Goal: Transaction & Acquisition: Purchase product/service

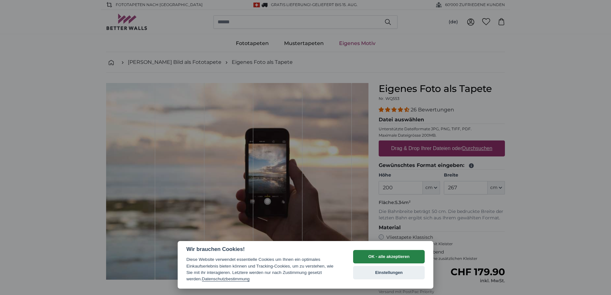
drag, startPoint x: 400, startPoint y: 252, endPoint x: 409, endPoint y: 254, distance: 9.2
click at [409, 254] on button "OK - alle akzeptieren" at bounding box center [389, 256] width 72 height 13
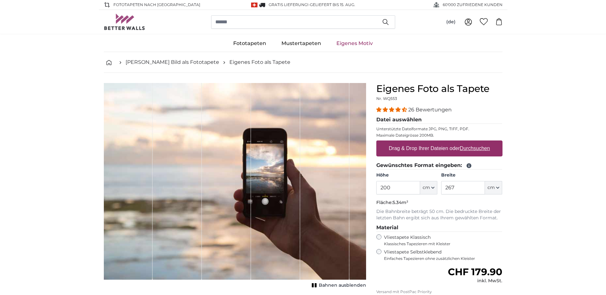
click at [462, 149] on u "Durchsuchen" at bounding box center [475, 148] width 30 height 5
click at [462, 143] on input "Drag & Drop Ihrer Dateien oder Durchsuchen" at bounding box center [439, 142] width 126 height 2
drag, startPoint x: 284, startPoint y: 85, endPoint x: 519, endPoint y: 49, distance: 237.6
click at [519, 49] on div "Fototapeten Natur Wald Wasserfall Strand Berge Meer [GEOGRAPHIC_DATA] Landschaf…" at bounding box center [303, 43] width 606 height 17
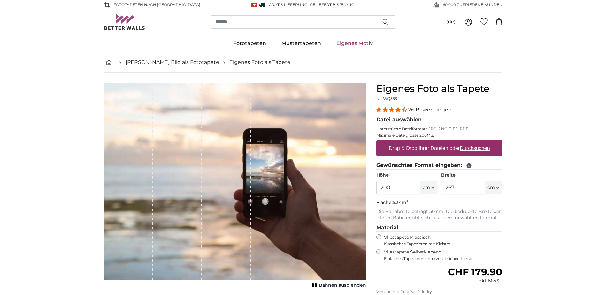
click at [436, 143] on label "Drag & Drop Ihrer Dateien oder Durchsuchen" at bounding box center [439, 148] width 106 height 13
click at [436, 143] on input "Drag & Drop Ihrer Dateien oder Durchsuchen" at bounding box center [439, 142] width 126 height 2
type input "**********"
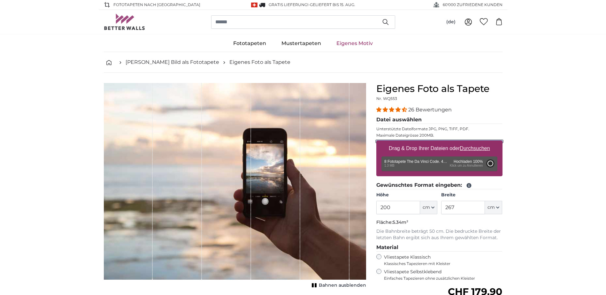
type input "320"
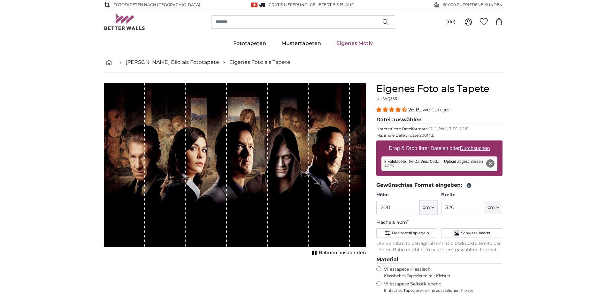
click at [433, 211] on button "cm" at bounding box center [428, 207] width 17 height 13
click at [395, 208] on input "200" at bounding box center [398, 207] width 44 height 13
type input "2"
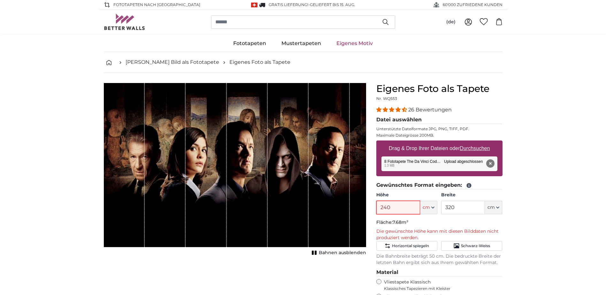
type input "240"
click at [470, 208] on input "320" at bounding box center [463, 207] width 44 height 13
type input "3"
type input "340"
click at [394, 205] on input "240" at bounding box center [398, 207] width 44 height 13
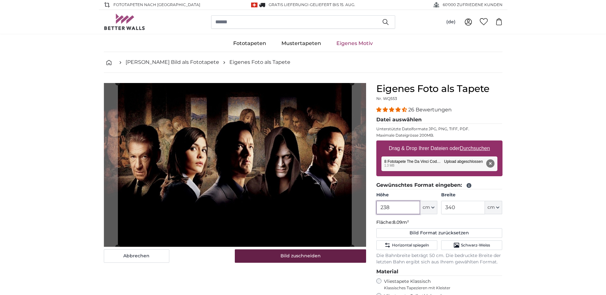
type input "238"
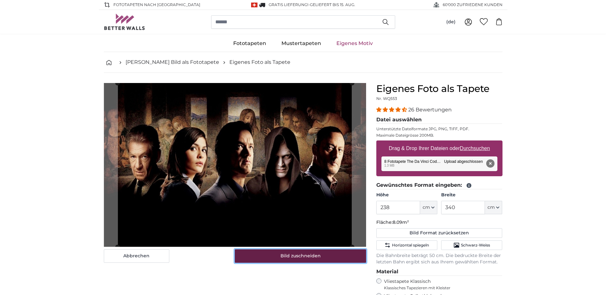
click at [289, 259] on button "Bild zuschneiden" at bounding box center [300, 256] width 131 height 13
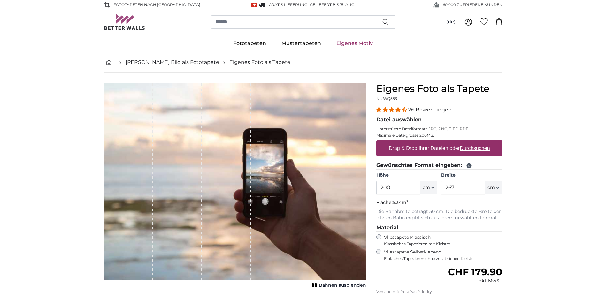
click at [406, 146] on label "Drag & Drop Ihrer Dateien oder Durchsuchen" at bounding box center [439, 148] width 106 height 13
click at [406, 143] on input "Drag & Drop Ihrer Dateien oder Durchsuchen" at bounding box center [439, 142] width 126 height 2
type input "**********"
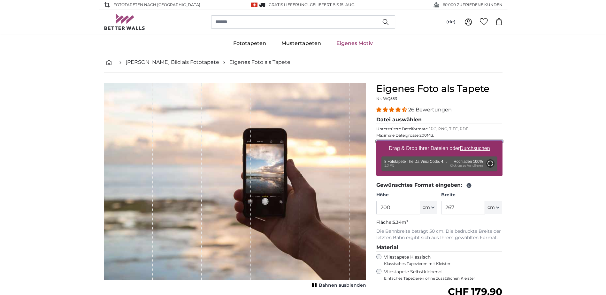
type input "320"
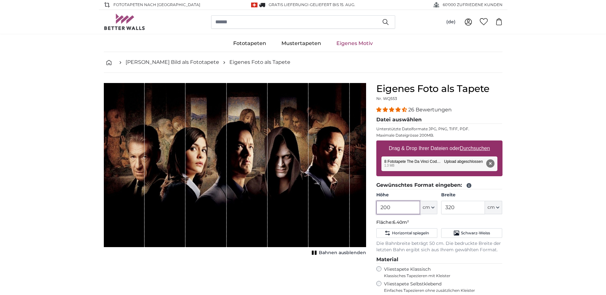
click at [394, 206] on input "200" at bounding box center [398, 207] width 44 height 13
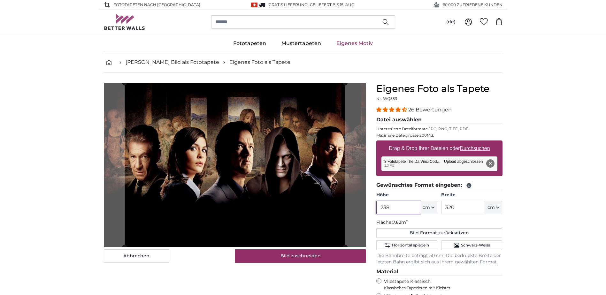
type input "238"
click at [463, 206] on input "320" at bounding box center [463, 207] width 44 height 13
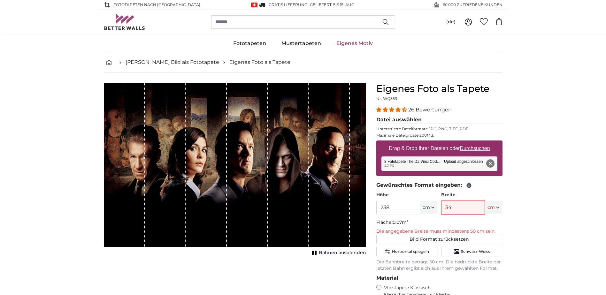
type input "340"
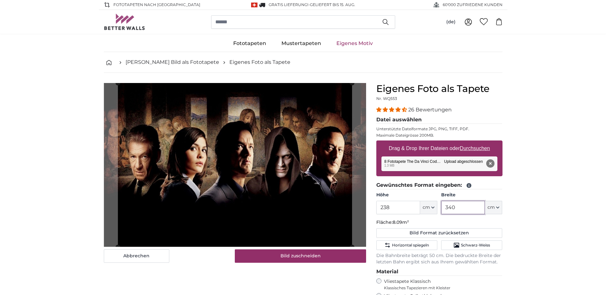
click at [289, 204] on cropper-handle at bounding box center [235, 165] width 234 height 164
click at [0, 0] on slot at bounding box center [0, 0] width 0 height 0
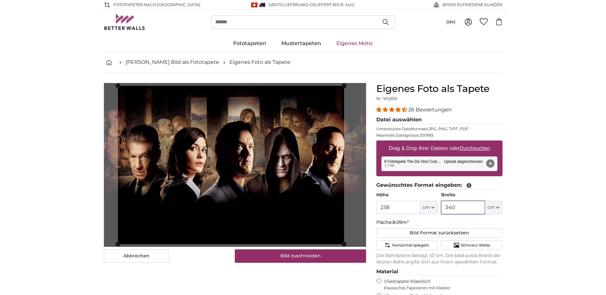
click at [0, 0] on slot at bounding box center [0, 0] width 0 height 0
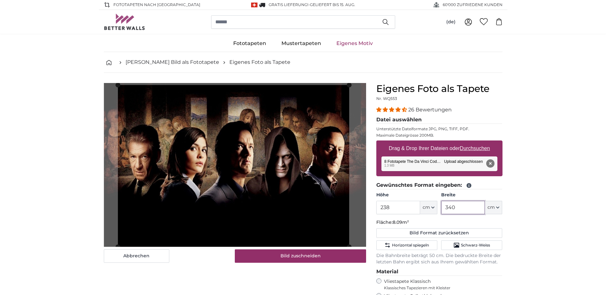
click at [0, 0] on slot at bounding box center [0, 0] width 0 height 0
type input "340"
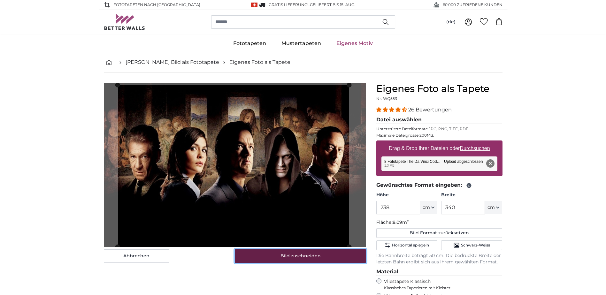
click at [317, 256] on button "Bild zuschneiden" at bounding box center [300, 256] width 131 height 13
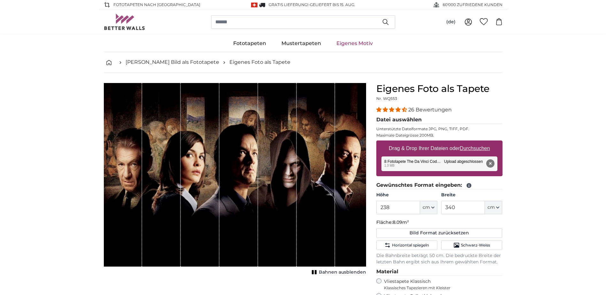
click at [491, 164] on button "Entfernen" at bounding box center [490, 163] width 8 height 8
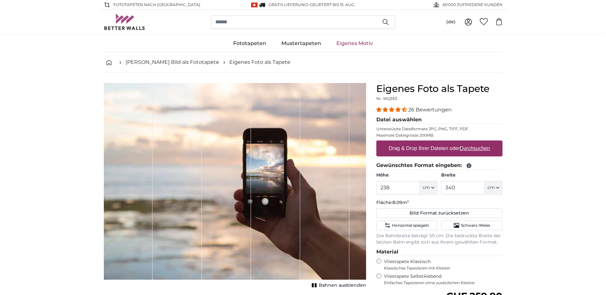
click at [461, 153] on label "Drag & Drop Ihrer Dateien oder Durchsuchen" at bounding box center [439, 148] width 106 height 13
click at [461, 143] on input "Drag & Drop Ihrer Dateien oder Durchsuchen" at bounding box center [439, 142] width 126 height 2
type input "**********"
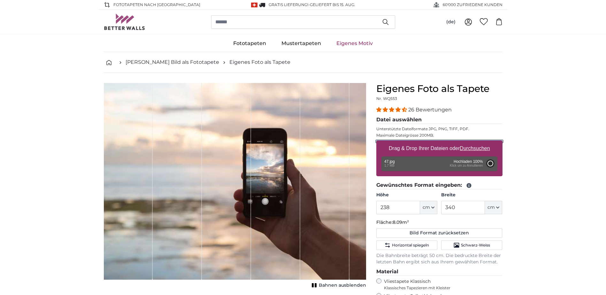
type input "175"
type input "311.5"
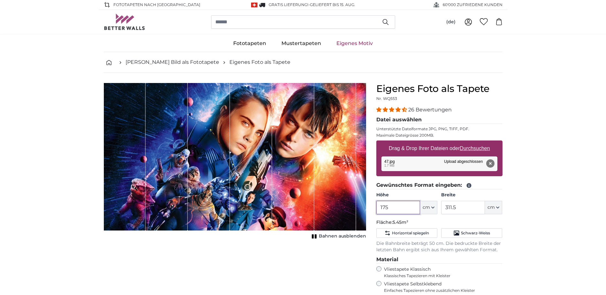
click at [391, 207] on input "175" at bounding box center [398, 207] width 44 height 13
type input "1"
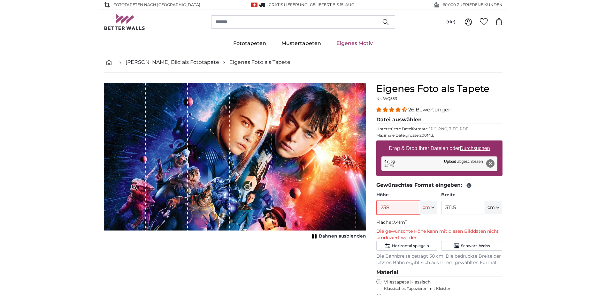
type input "238"
click at [467, 206] on input "311.5" at bounding box center [463, 207] width 44 height 13
type input "3"
type input "340"
click at [397, 211] on input "238" at bounding box center [398, 207] width 44 height 13
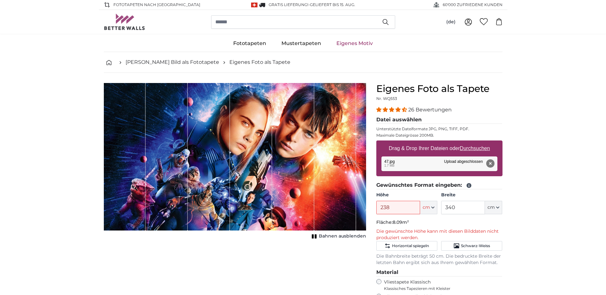
click at [349, 238] on span "Bahnen ausblenden" at bounding box center [342, 236] width 47 height 6
click at [349, 238] on span "Bahnen einblenden" at bounding box center [342, 236] width 47 height 6
click at [398, 211] on input "238" at bounding box center [398, 207] width 44 height 13
type input "2"
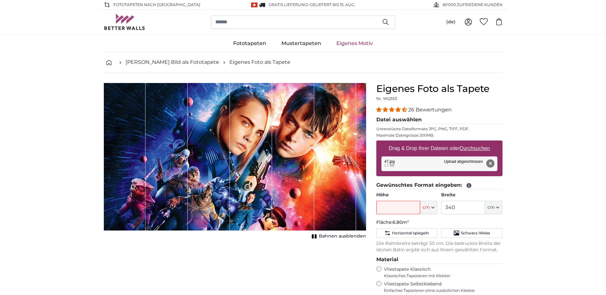
click at [494, 163] on button "Entfernen" at bounding box center [490, 163] width 8 height 8
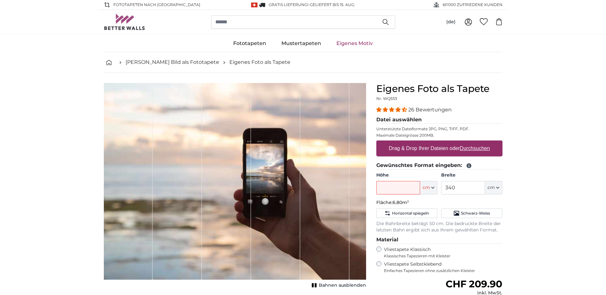
click at [457, 154] on label "Drag & Drop Ihrer Dateien oder Durchsuchen" at bounding box center [439, 148] width 106 height 13
click at [457, 143] on input "Drag & Drop Ihrer Dateien oder Durchsuchen" at bounding box center [439, 142] width 126 height 2
type input "**********"
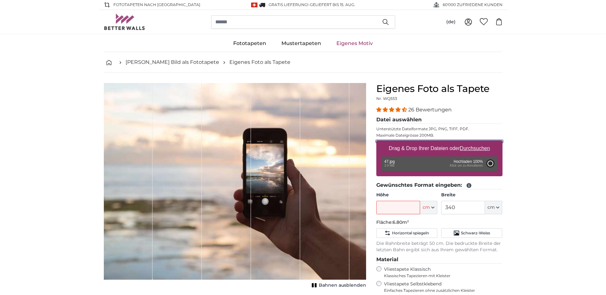
type input "200"
type input "356"
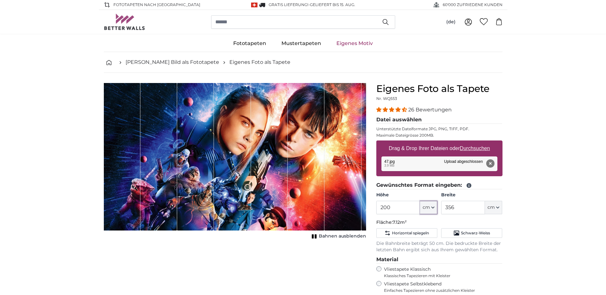
click at [432, 208] on icon "button" at bounding box center [432, 207] width 3 height 3
click at [399, 207] on input "200" at bounding box center [398, 207] width 44 height 13
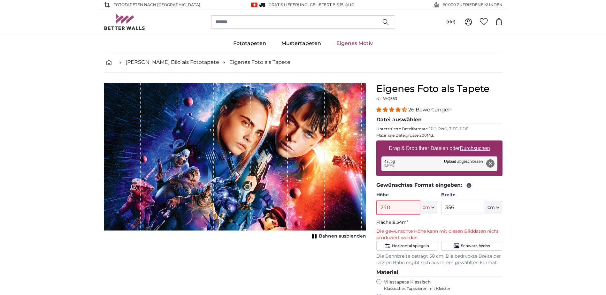
type input "240"
click at [460, 207] on input "356" at bounding box center [463, 207] width 44 height 13
type input "3"
type input "340"
click at [397, 207] on input "240" at bounding box center [398, 207] width 44 height 13
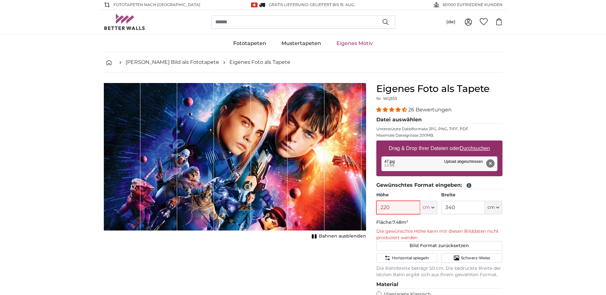
type input "220"
click at [489, 164] on button "Entfernen" at bounding box center [490, 163] width 8 height 8
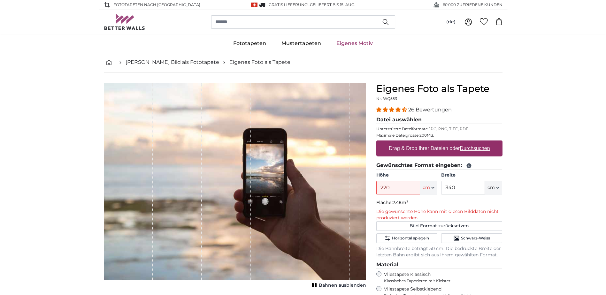
click at [422, 151] on label "Drag & Drop Ihrer Dateien oder Durchsuchen" at bounding box center [439, 148] width 106 height 13
click at [422, 143] on input "Drag & Drop Ihrer Dateien oder Durchsuchen" at bounding box center [439, 142] width 126 height 2
type input "**********"
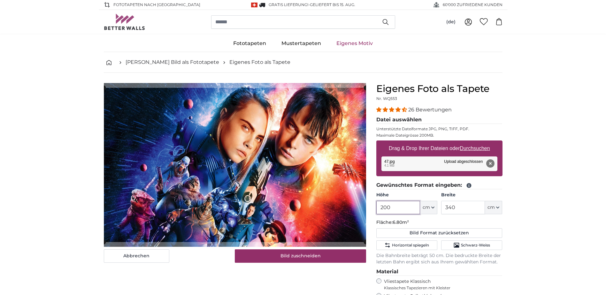
click at [401, 207] on input "200" at bounding box center [398, 207] width 44 height 13
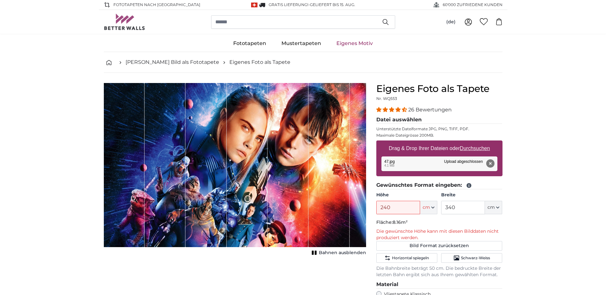
click at [393, 208] on input "240" at bounding box center [398, 207] width 44 height 13
click at [505, 228] on div "Eigenes Foto als Tapete Nr. WQ553 26 Bewertungen Datei auswählen Unterstützte D…" at bounding box center [439, 255] width 136 height 345
click at [332, 255] on span "Bahnen ausblenden" at bounding box center [342, 253] width 47 height 6
click at [332, 255] on span "Bahnen einblenden" at bounding box center [342, 253] width 47 height 6
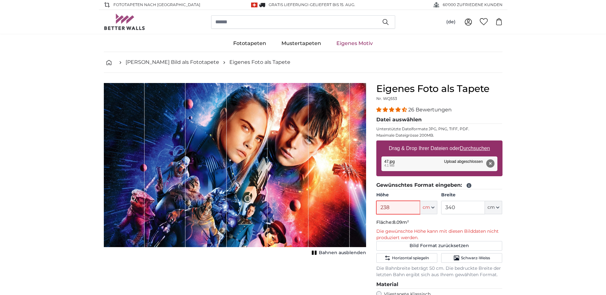
drag, startPoint x: 392, startPoint y: 201, endPoint x: 390, endPoint y: 207, distance: 6.1
click at [390, 206] on input "238" at bounding box center [398, 207] width 44 height 13
type input "237"
click at [492, 163] on button "Entfernen" at bounding box center [490, 163] width 8 height 8
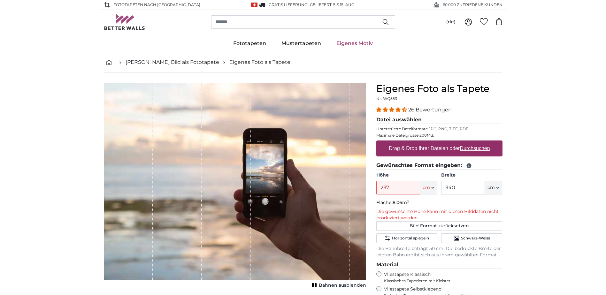
click at [418, 144] on label "Drag & Drop Ihrer Dateien oder Durchsuchen" at bounding box center [439, 148] width 106 height 13
click at [418, 143] on input "Drag & Drop Ihrer Dateien oder Durchsuchen" at bounding box center [439, 142] width 126 height 2
type input "**********"
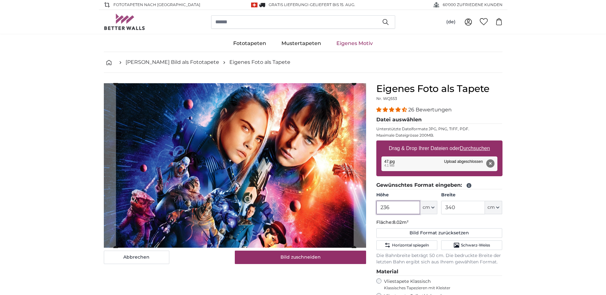
click at [398, 205] on input "236" at bounding box center [398, 207] width 44 height 13
type input "237"
click at [462, 205] on input "340" at bounding box center [463, 207] width 44 height 13
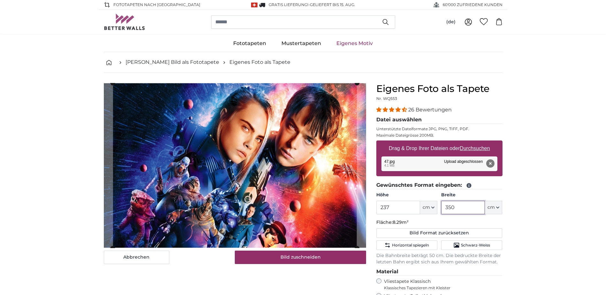
type input "350"
click at [396, 210] on input "237" at bounding box center [398, 207] width 44 height 13
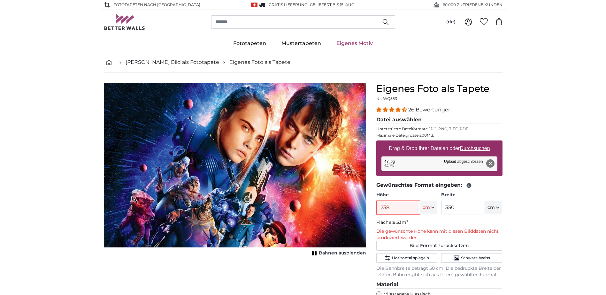
type input "238"
click at [462, 205] on input "350" at bounding box center [463, 207] width 44 height 13
type input "3"
type input "340"
click at [494, 164] on button "Entfernen" at bounding box center [490, 163] width 8 height 8
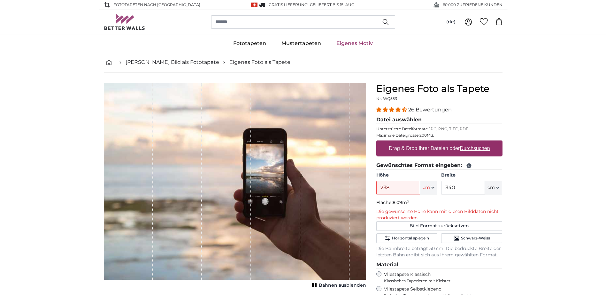
click at [453, 145] on label "Drag & Drop Ihrer Dateien oder Durchsuchen" at bounding box center [439, 148] width 106 height 13
click at [453, 143] on input "Drag & Drop Ihrer Dateien oder Durchsuchen" at bounding box center [439, 142] width 126 height 2
type input "**********"
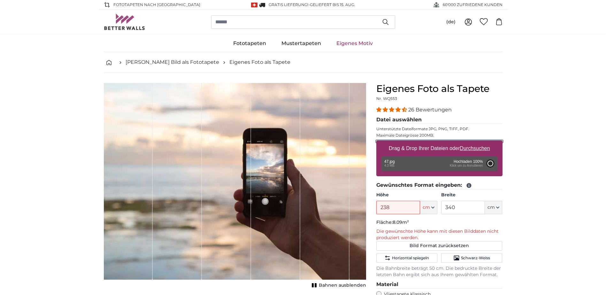
type input "237"
type input "350"
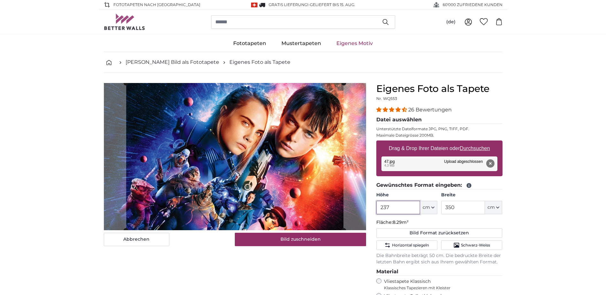
click at [408, 204] on input "237" at bounding box center [398, 207] width 44 height 13
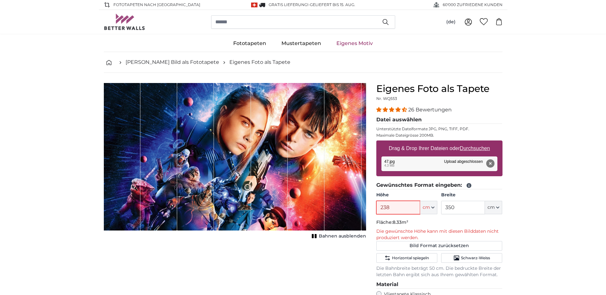
type input "238"
click at [462, 205] on input "350" at bounding box center [463, 207] width 44 height 13
type input "340"
click at [399, 208] on input "238" at bounding box center [398, 207] width 44 height 13
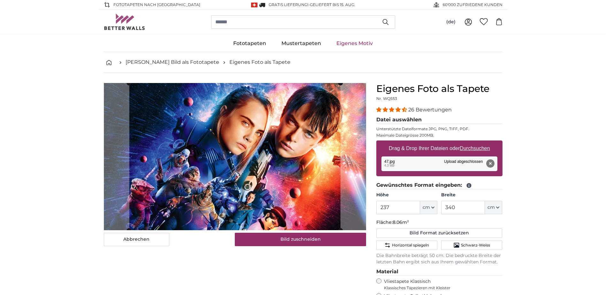
click at [493, 163] on button "Entfernen" at bounding box center [490, 163] width 8 height 8
type input "200"
type input "356"
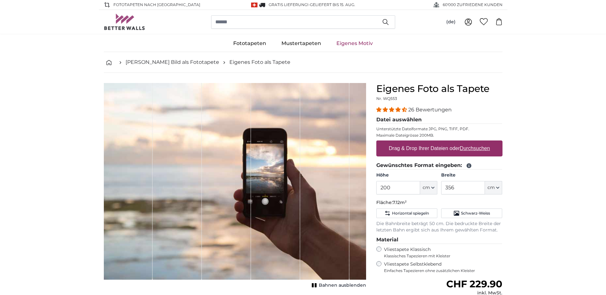
click at [424, 145] on label "Drag & Drop Ihrer Dateien oder Durchsuchen" at bounding box center [439, 148] width 106 height 13
click at [424, 143] on input "Drag & Drop Ihrer Dateien oder Durchsuchen" at bounding box center [439, 142] width 126 height 2
type input "**********"
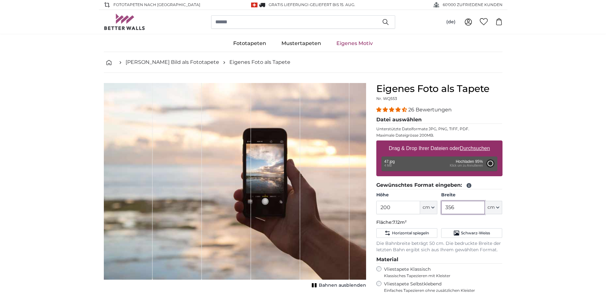
drag, startPoint x: 464, startPoint y: 208, endPoint x: 438, endPoint y: 207, distance: 25.9
click at [438, 207] on div "Höhe 200 ft cm Centimeter (cm) Inches (inch) Feet (ft. in.) Breite 356 ft cm Ce…" at bounding box center [439, 203] width 126 height 22
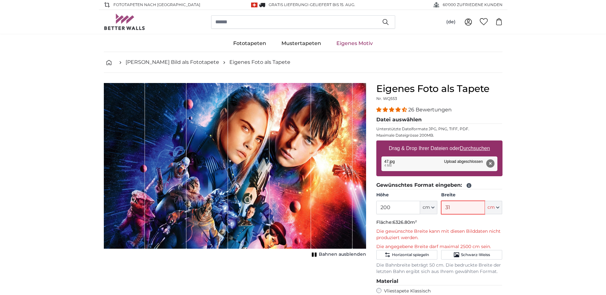
type input "3"
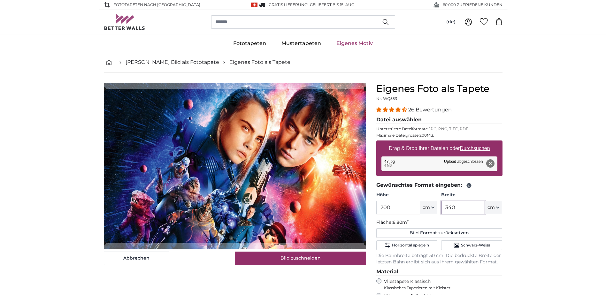
type input "340"
click at [401, 206] on input "200" at bounding box center [398, 207] width 44 height 13
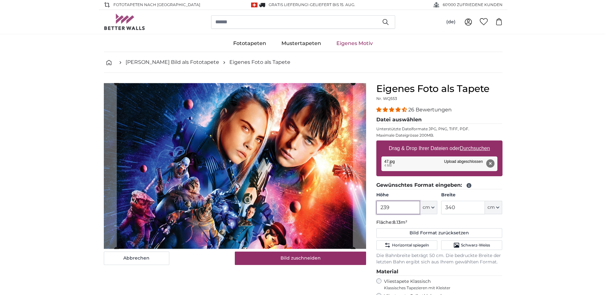
type input "239"
click at [468, 206] on input "340" at bounding box center [463, 207] width 44 height 13
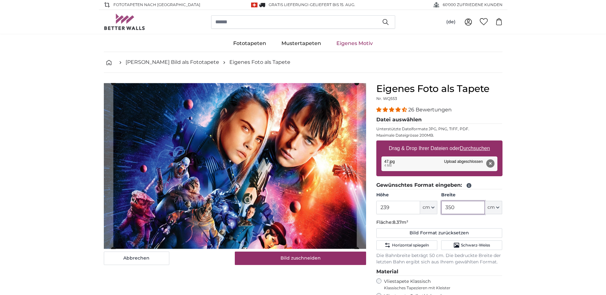
click at [0, 0] on slot at bounding box center [0, 0] width 0 height 0
click at [334, 161] on cropper-handle at bounding box center [234, 166] width 243 height 166
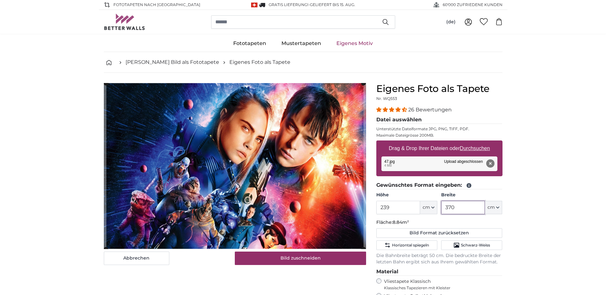
click at [460, 210] on input "370" at bounding box center [463, 207] width 44 height 13
type input "3"
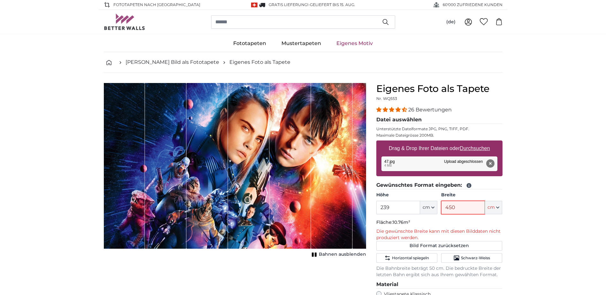
type input "450"
click at [395, 207] on input "239" at bounding box center [398, 207] width 44 height 13
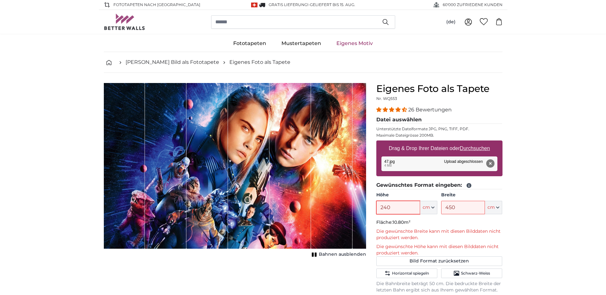
type input "240"
click at [458, 209] on input "450" at bounding box center [463, 207] width 44 height 13
type input "4"
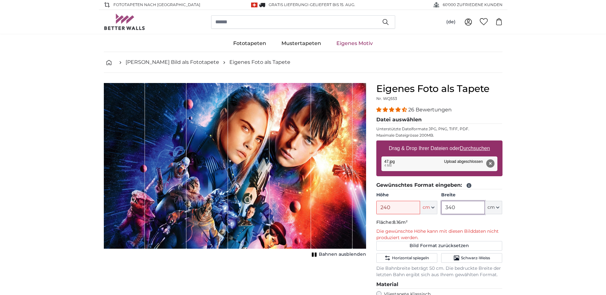
type input "340"
click at [393, 205] on input "240" at bounding box center [398, 207] width 44 height 13
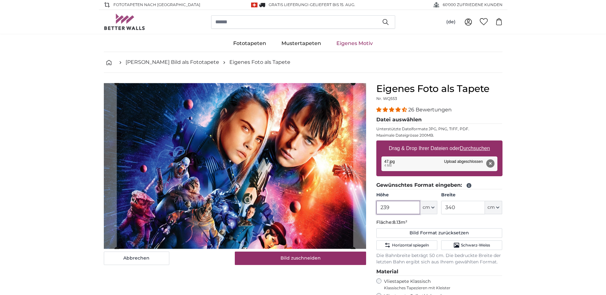
click at [0, 0] on slot at bounding box center [0, 0] width 0 height 0
click at [367, 145] on div "Abbrechen Bild zuschneiden Bahnen ausblenden" at bounding box center [235, 249] width 273 height 332
click at [133, 159] on cropper-handle at bounding box center [233, 167] width 236 height 166
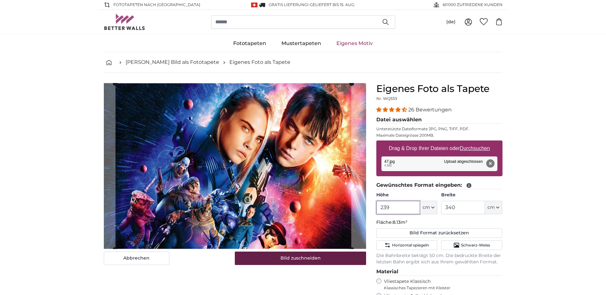
type input "239"
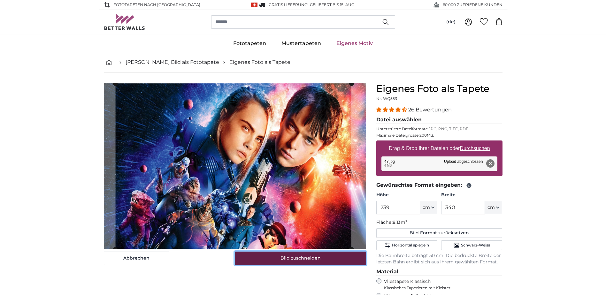
click at [308, 258] on button "Bild zuschneiden" at bounding box center [300, 258] width 131 height 13
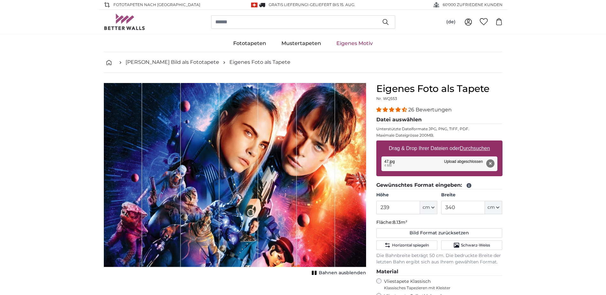
click at [493, 160] on button "Entfernen" at bounding box center [490, 163] width 8 height 8
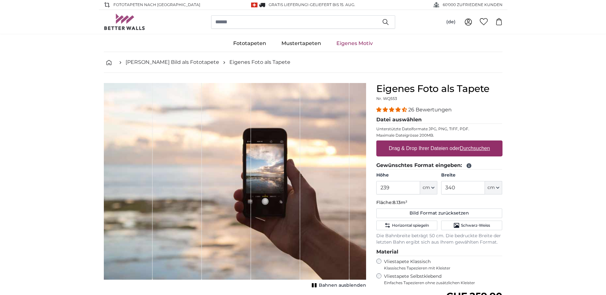
click at [474, 149] on u "Durchsuchen" at bounding box center [475, 148] width 30 height 5
click at [474, 143] on input "Drag & Drop Ihrer Dateien oder Durchsuchen" at bounding box center [439, 142] width 126 height 2
type input "**********"
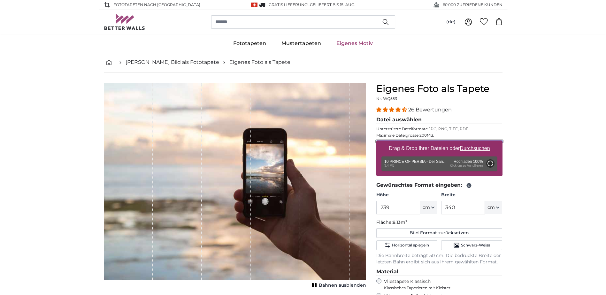
type input "200"
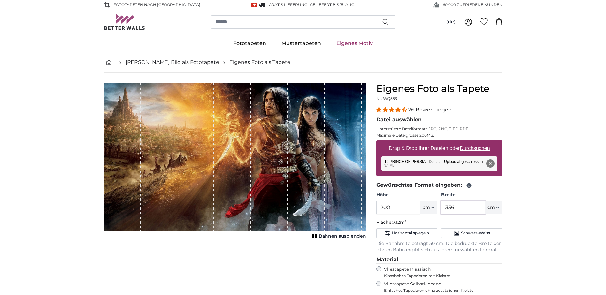
click at [459, 207] on input "356" at bounding box center [463, 207] width 44 height 13
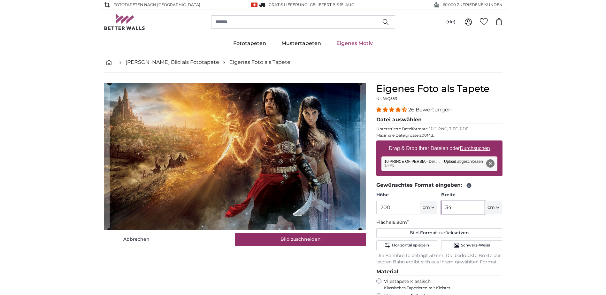
type input "3"
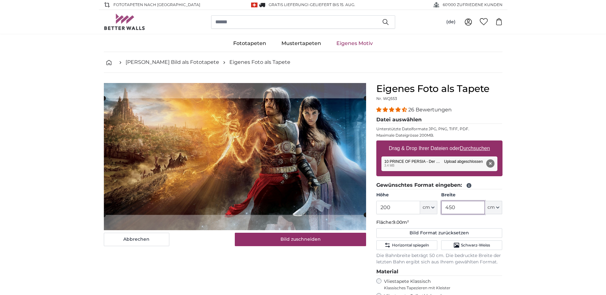
type input "450"
click at [400, 205] on input "200" at bounding box center [398, 207] width 44 height 13
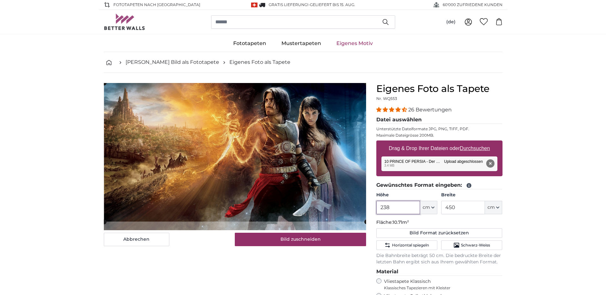
click at [357, 125] on cropper-handle at bounding box center [235, 152] width 262 height 139
type input "238"
click at [334, 237] on button "Bild zuschneiden" at bounding box center [300, 239] width 131 height 13
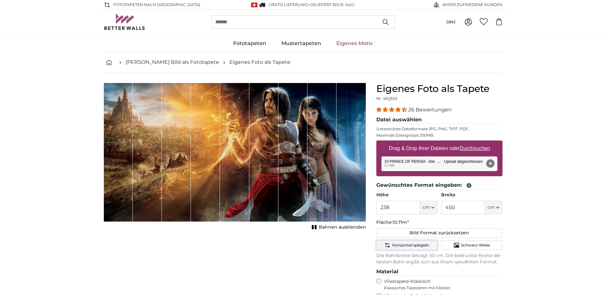
click at [412, 247] on span "Horizontal spiegeln" at bounding box center [410, 245] width 37 height 5
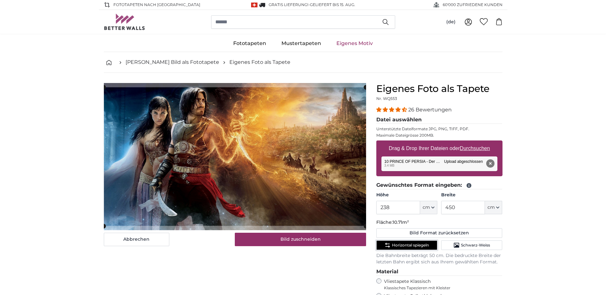
click at [412, 247] on span "Horizontal spiegeln" at bounding box center [410, 245] width 37 height 5
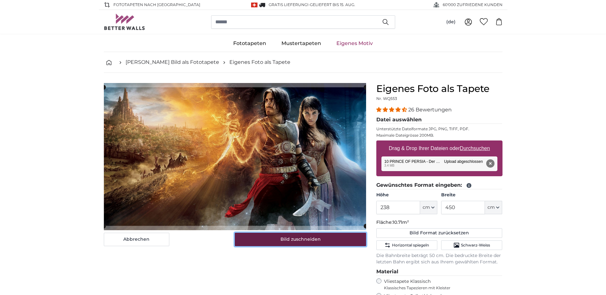
click at [340, 244] on button "Bild zuschneiden" at bounding box center [300, 239] width 131 height 13
